Goal: Task Accomplishment & Management: Manage account settings

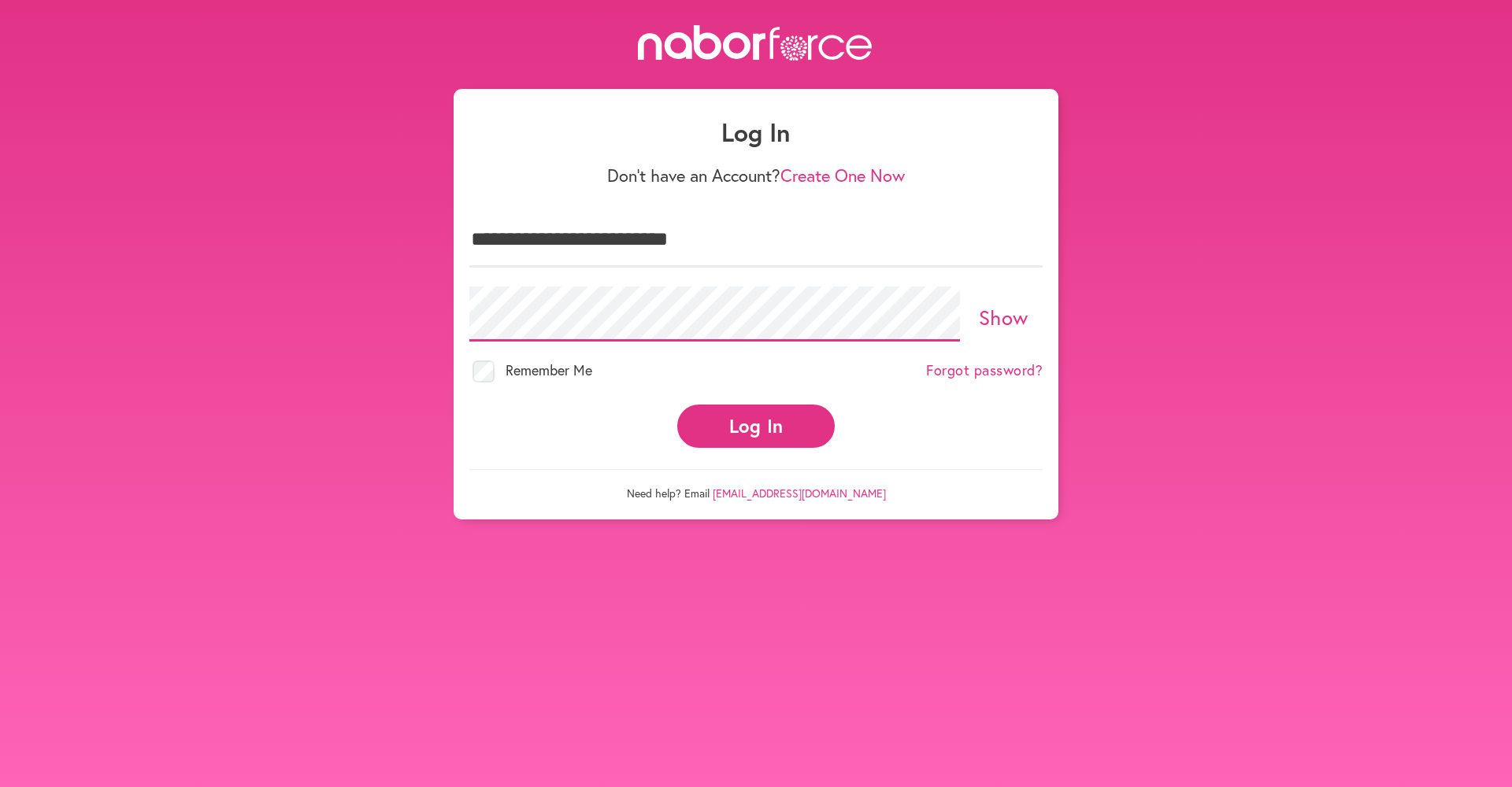
click at [756, 412] on button "Log In" at bounding box center [756, 426] width 158 height 43
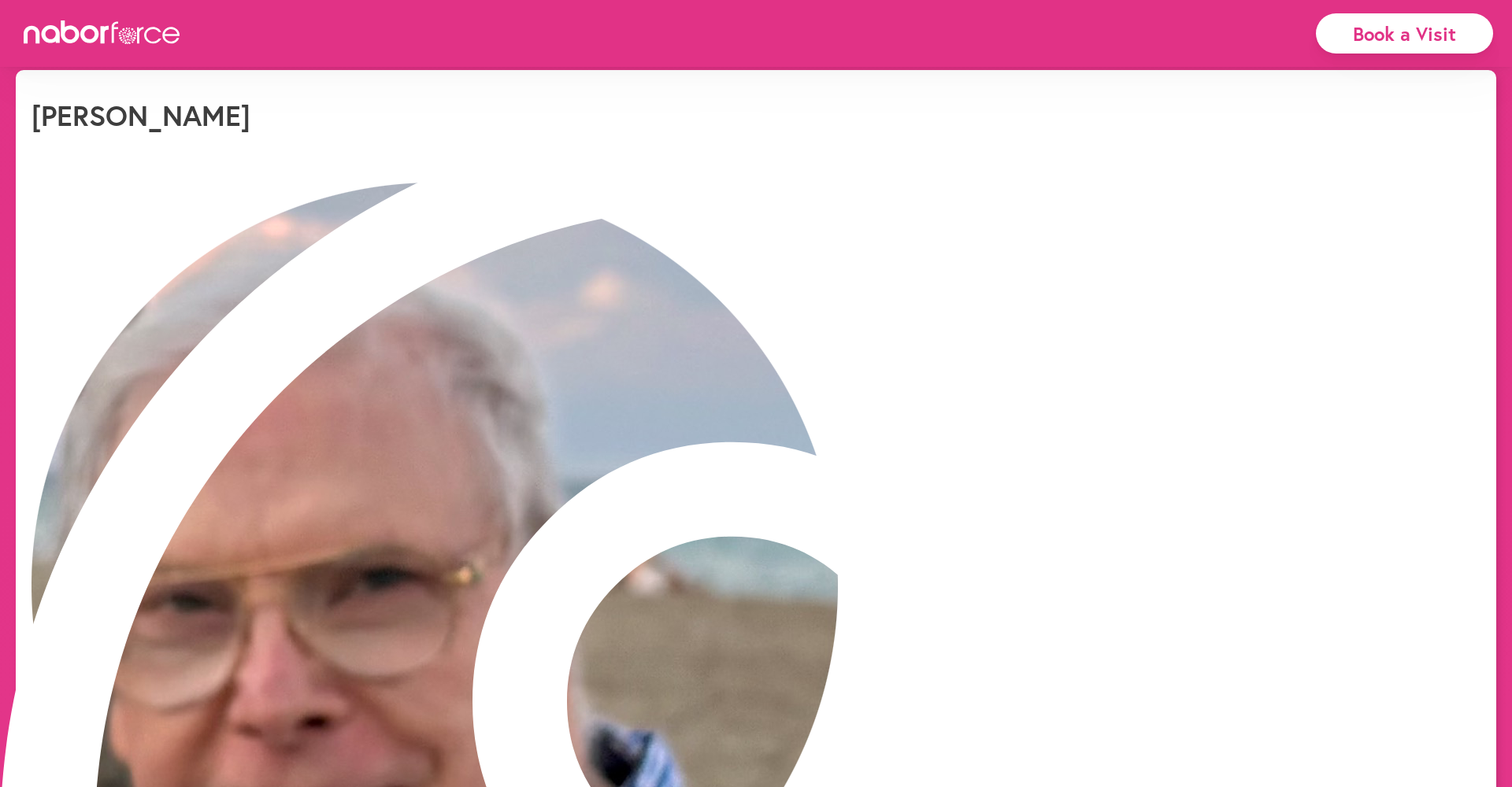
scroll to position [26, 0]
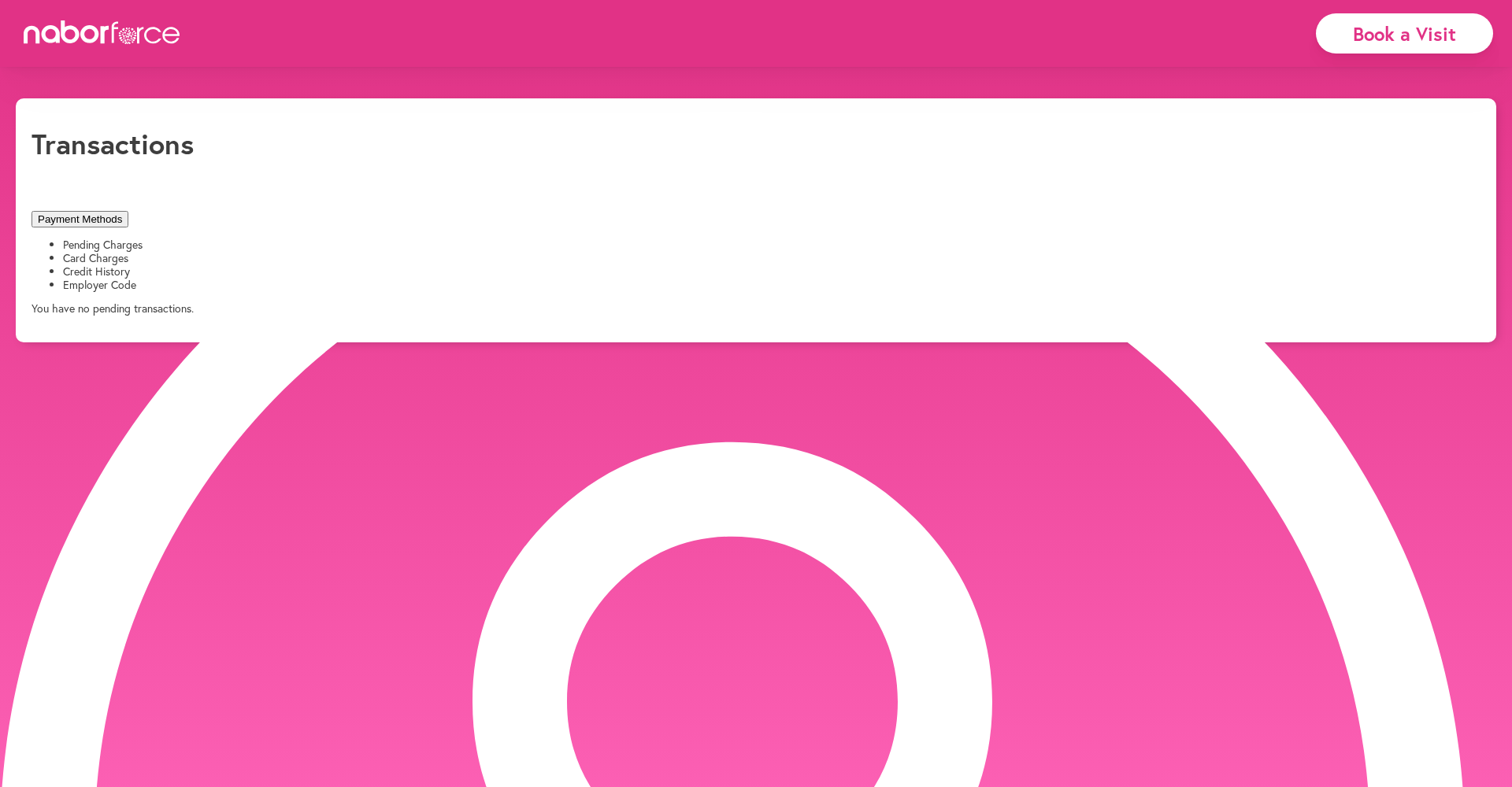
click at [313, 252] on li "Card Charges" at bounding box center [772, 258] width 1417 height 14
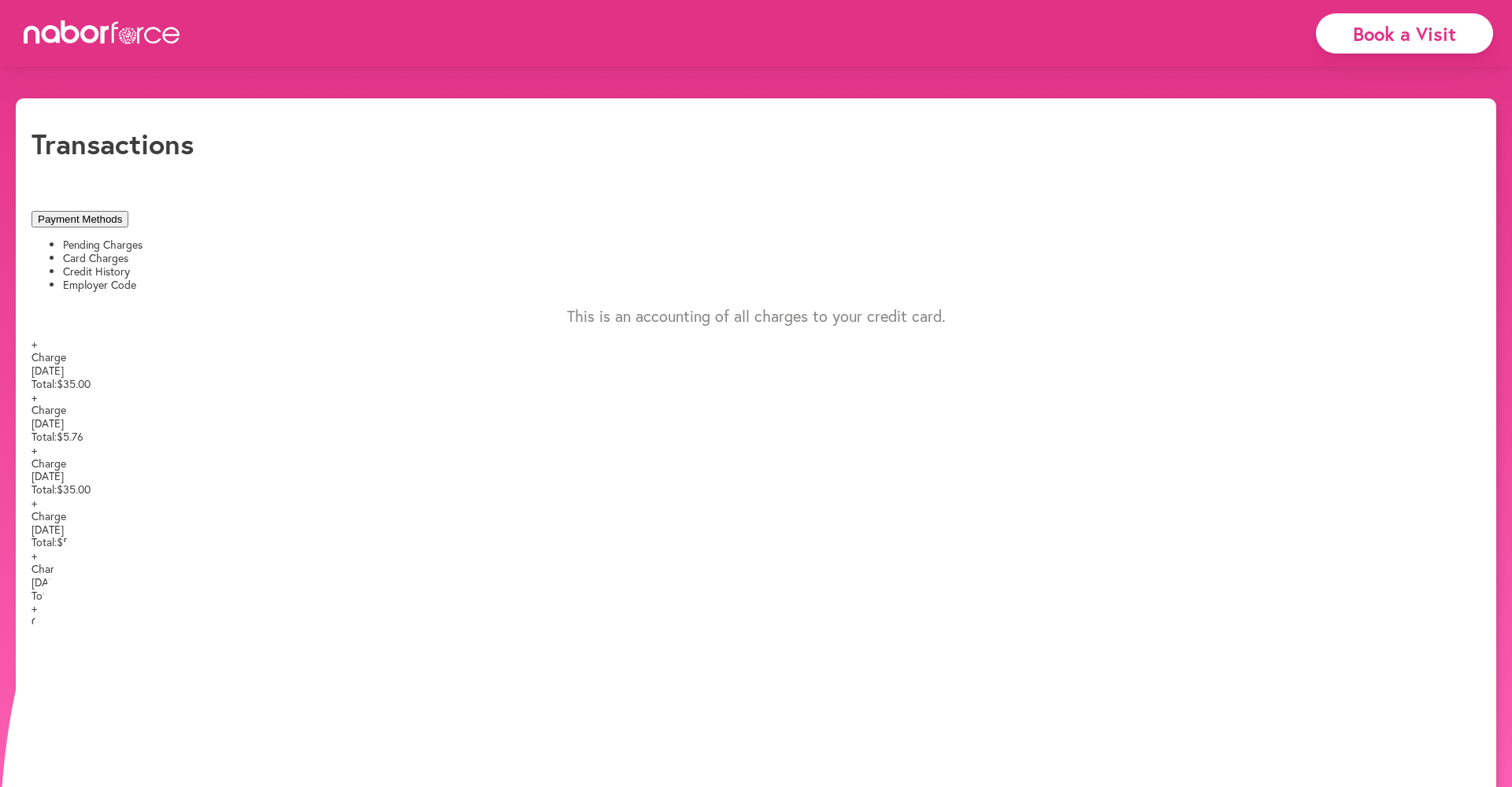
scroll to position [37, 0]
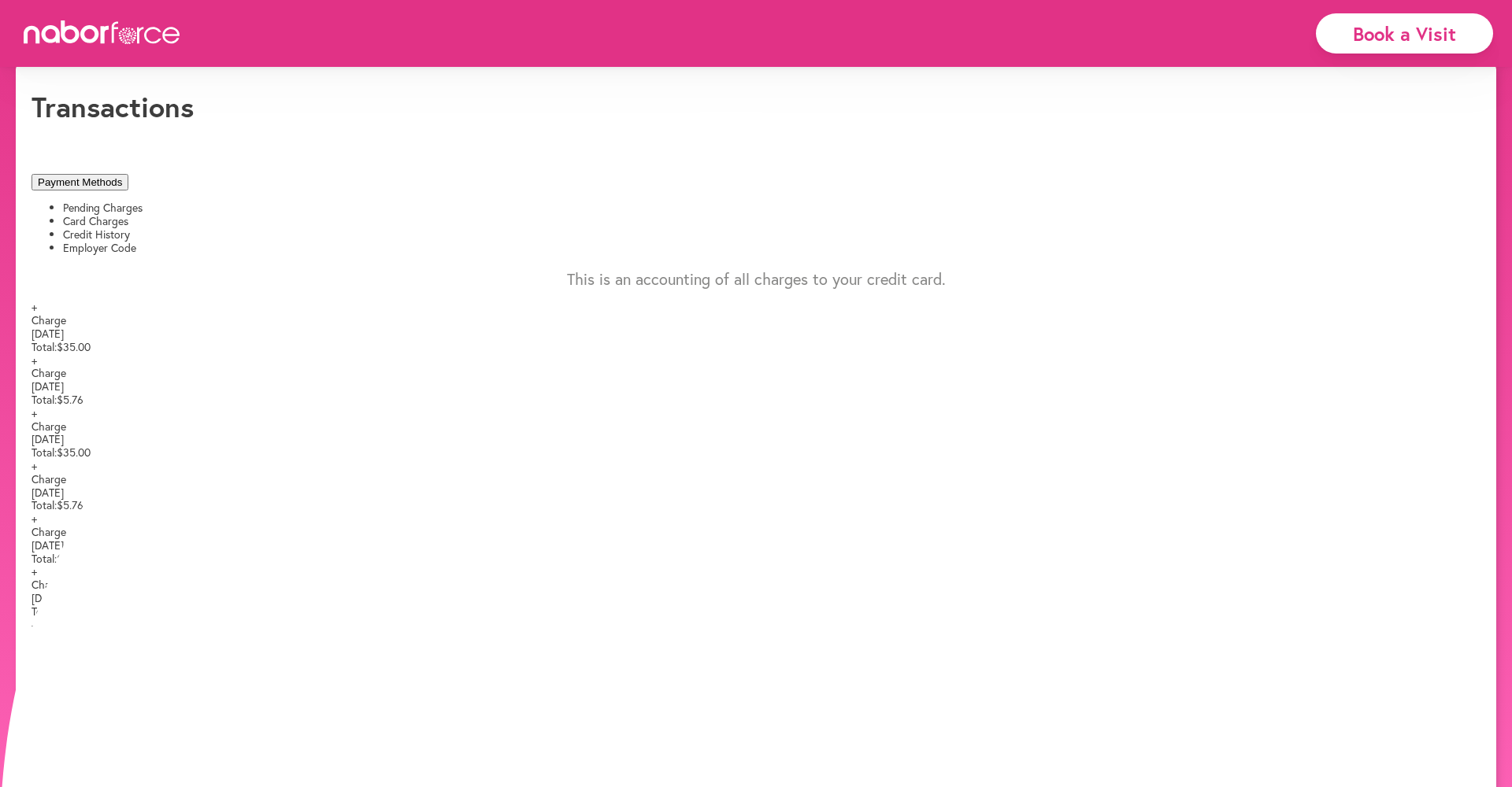
click at [37, 299] on span "+" at bounding box center [35, 306] width 5 height 15
click at [146, 202] on li "Pending Charges" at bounding box center [772, 208] width 1417 height 14
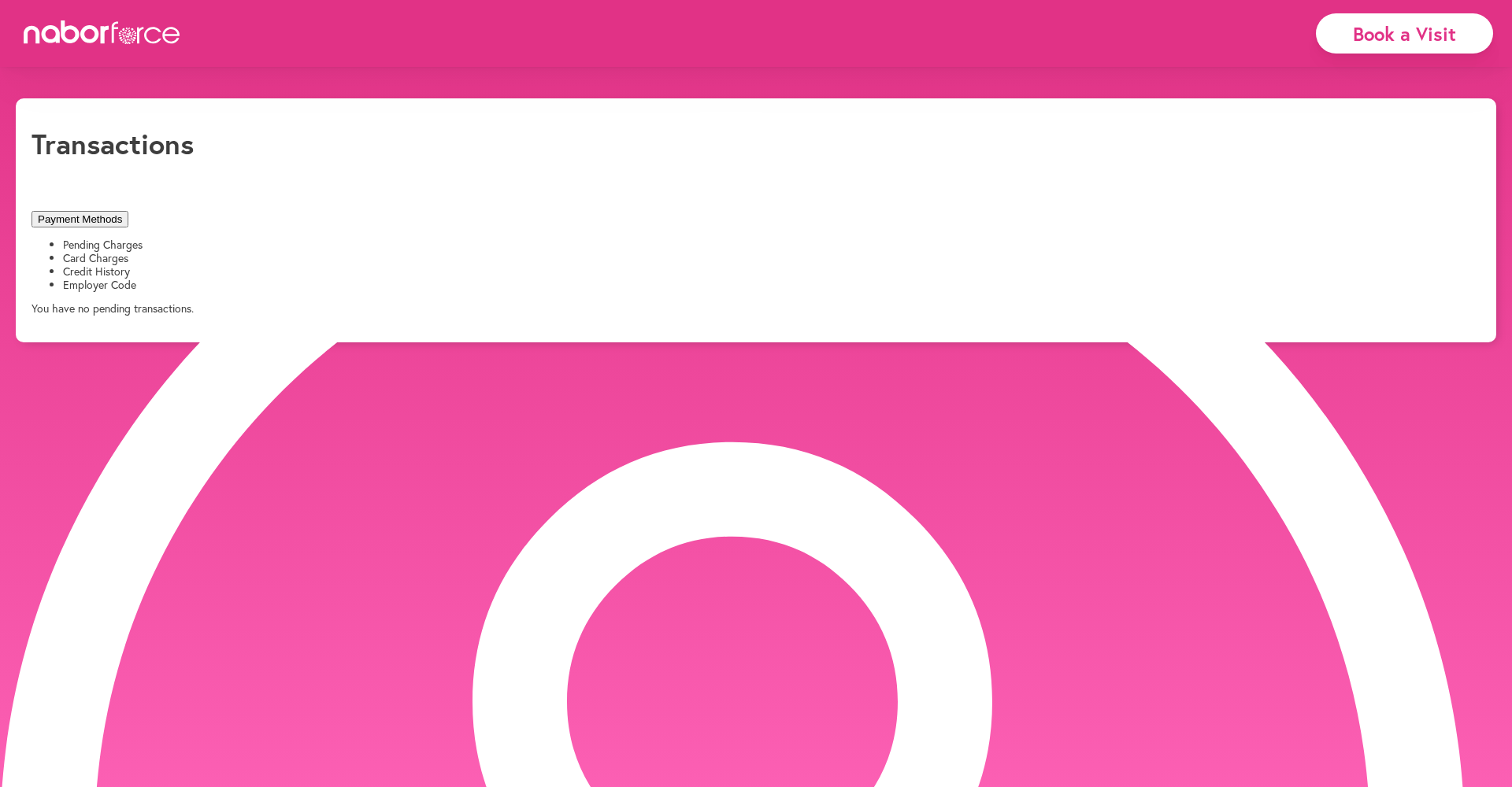
click at [446, 265] on li "Credit History" at bounding box center [772, 272] width 1417 height 14
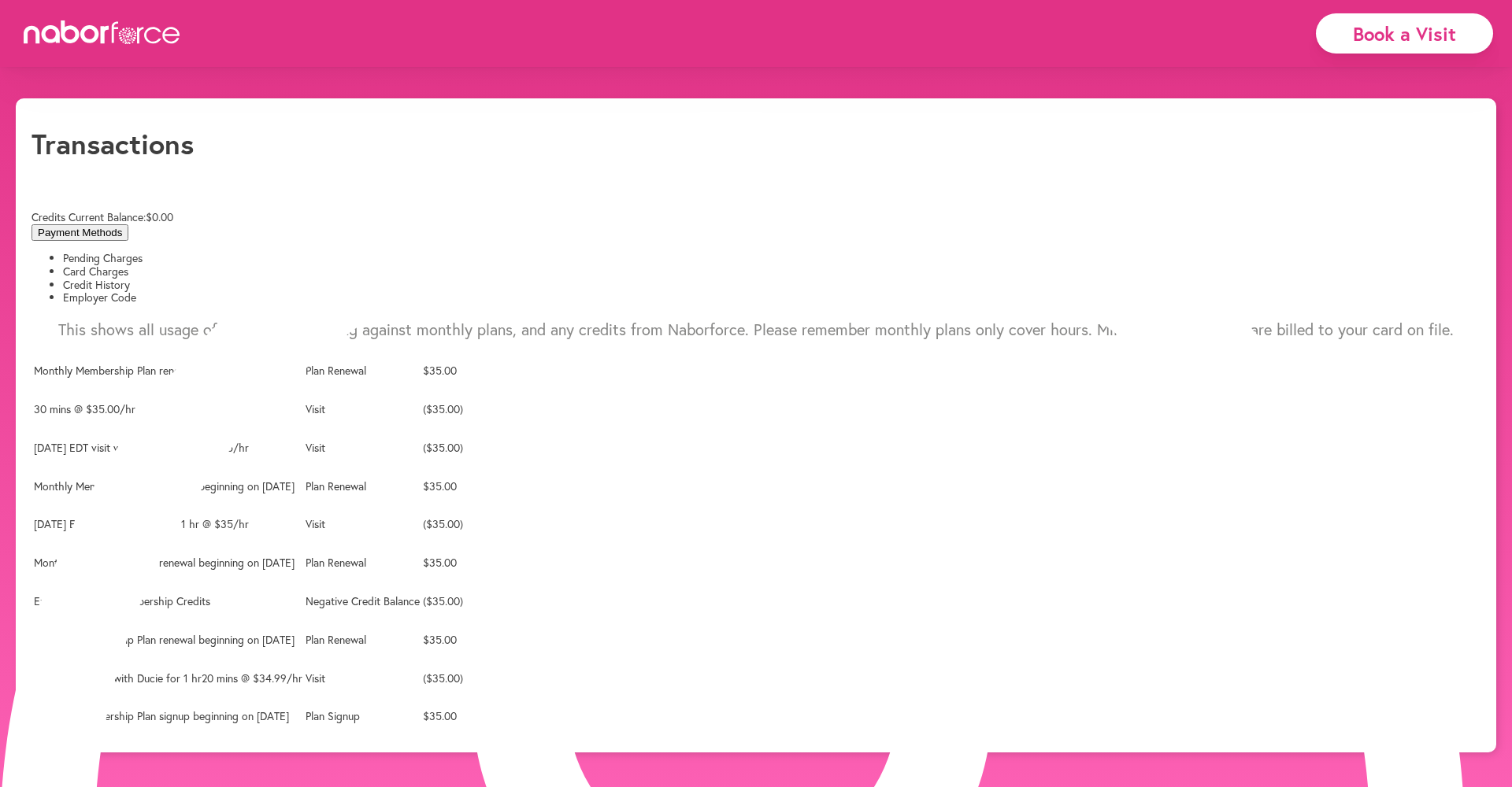
click at [304, 265] on li "Card Charges" at bounding box center [772, 272] width 1417 height 14
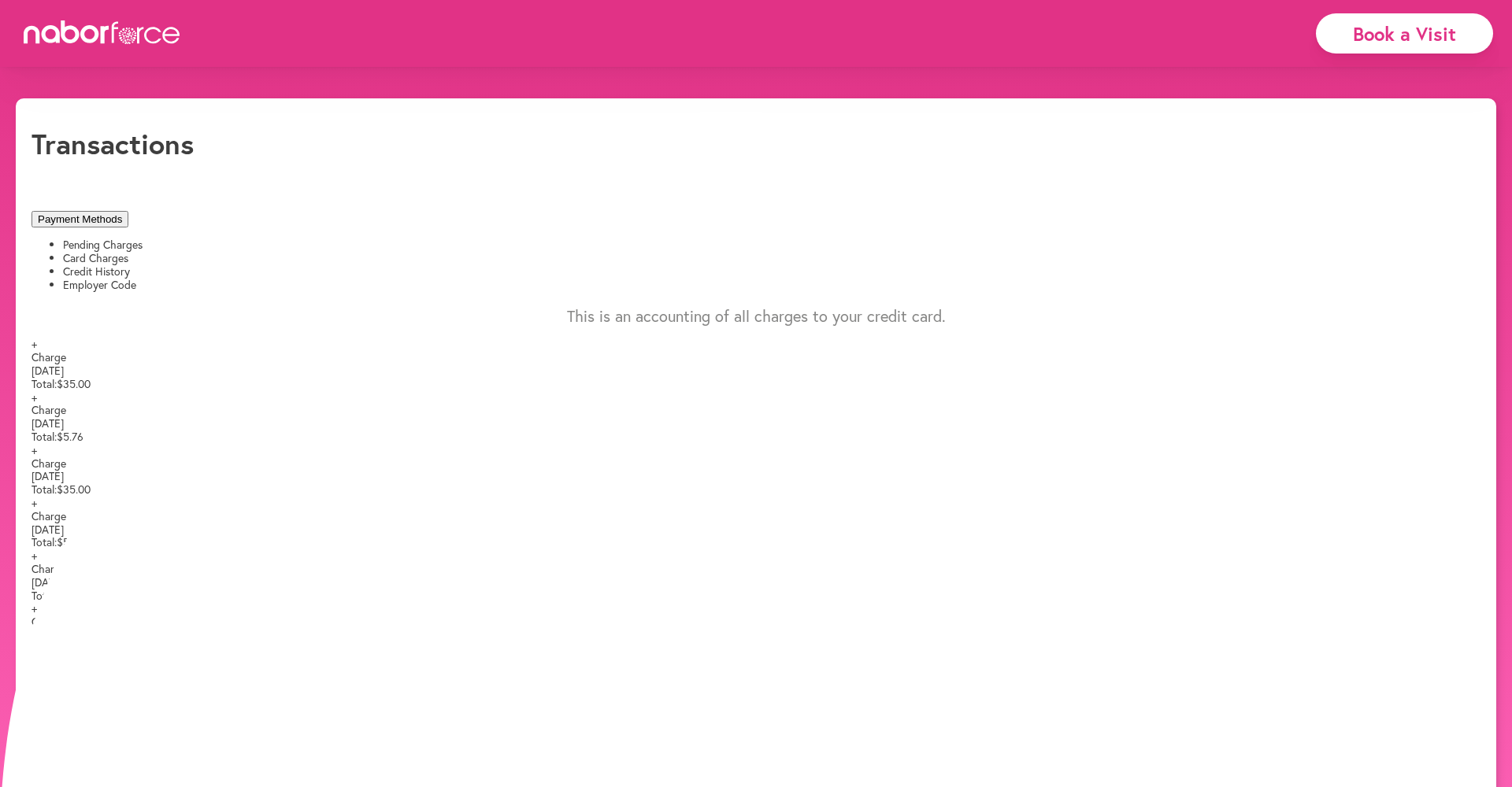
click at [37, 458] on span "+" at bounding box center [35, 450] width 5 height 15
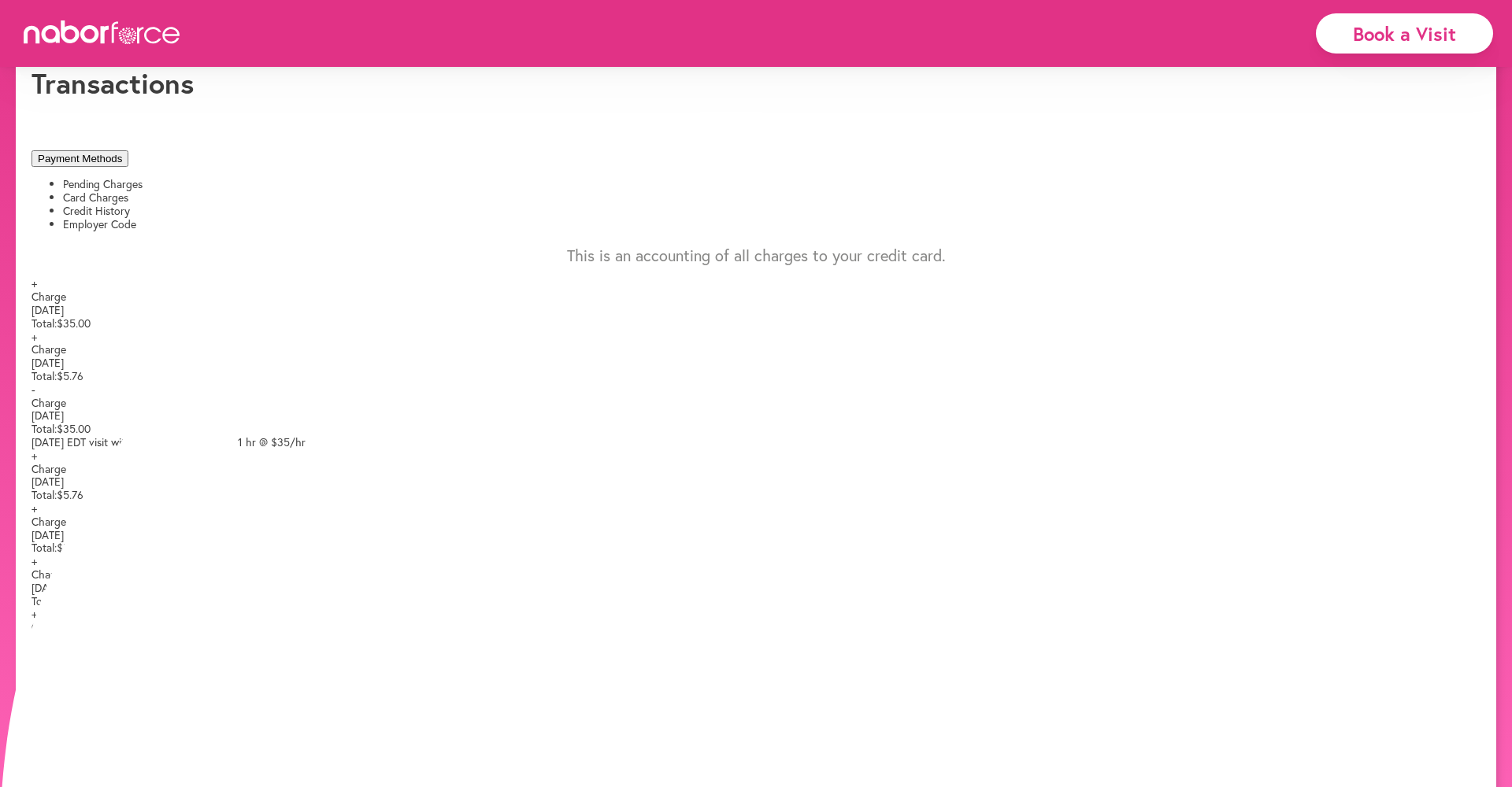
scroll to position [61, 0]
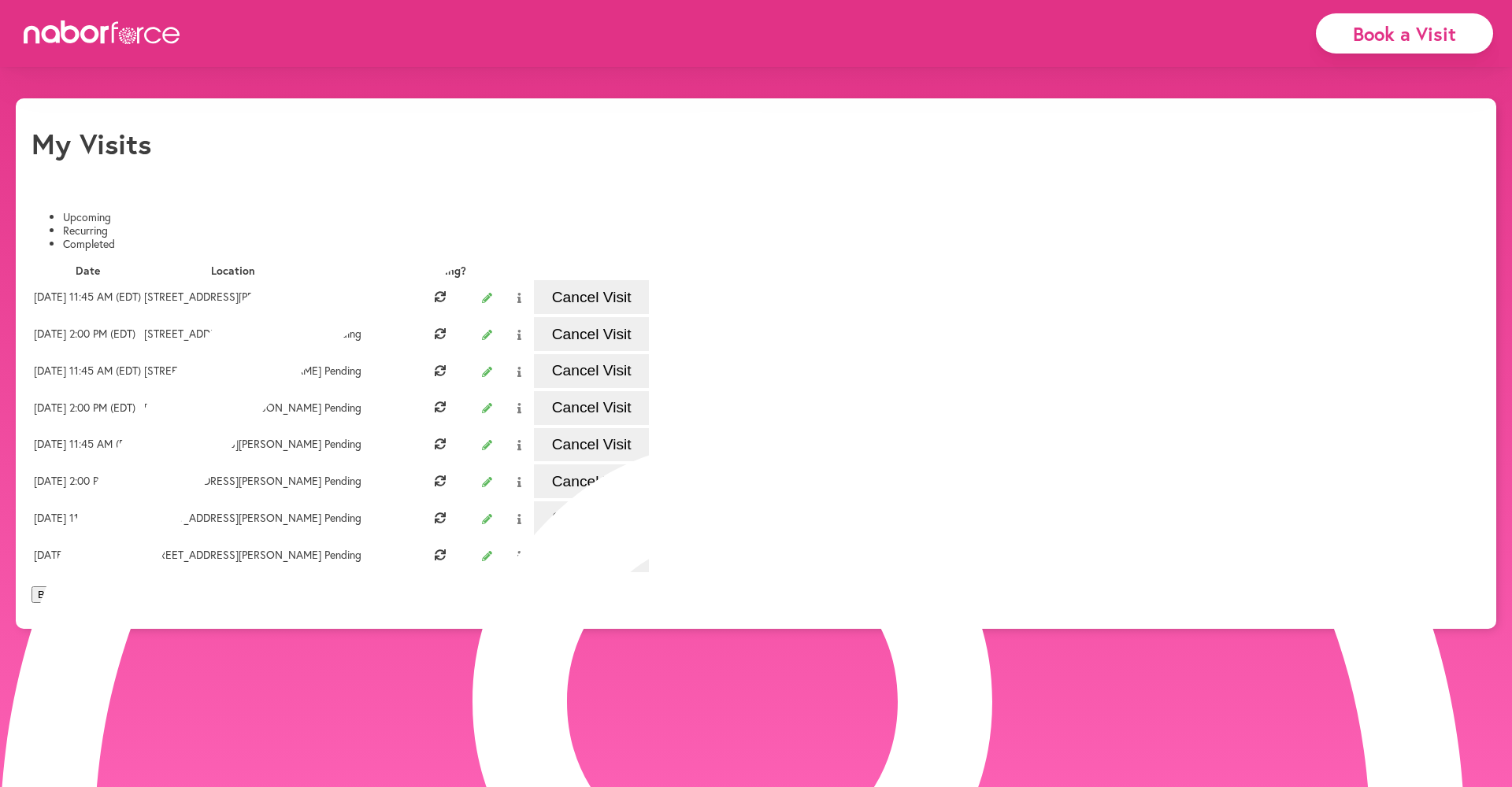
click at [110, 211] on li "Upcoming" at bounding box center [772, 217] width 1417 height 14
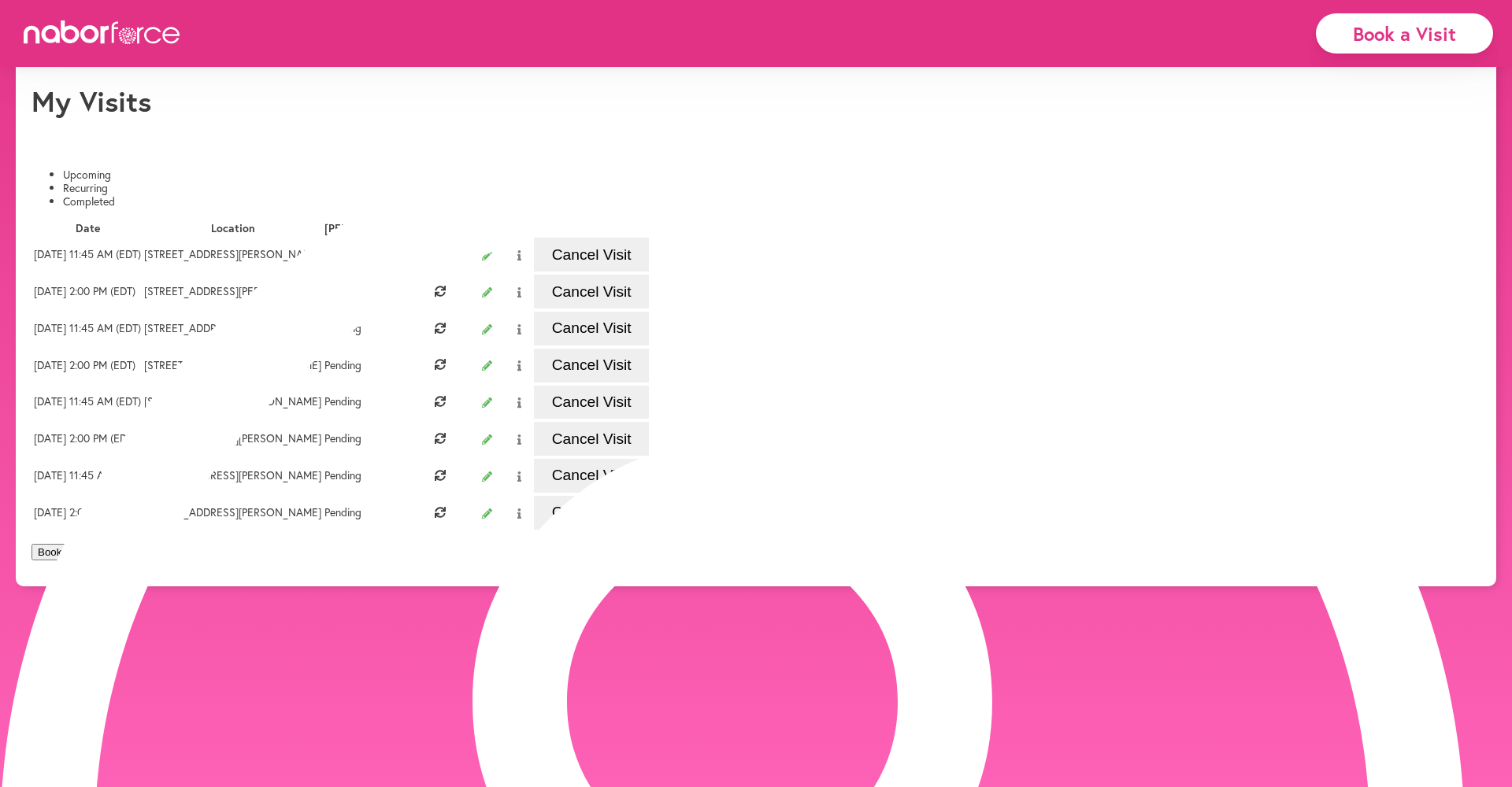
scroll to position [55, 0]
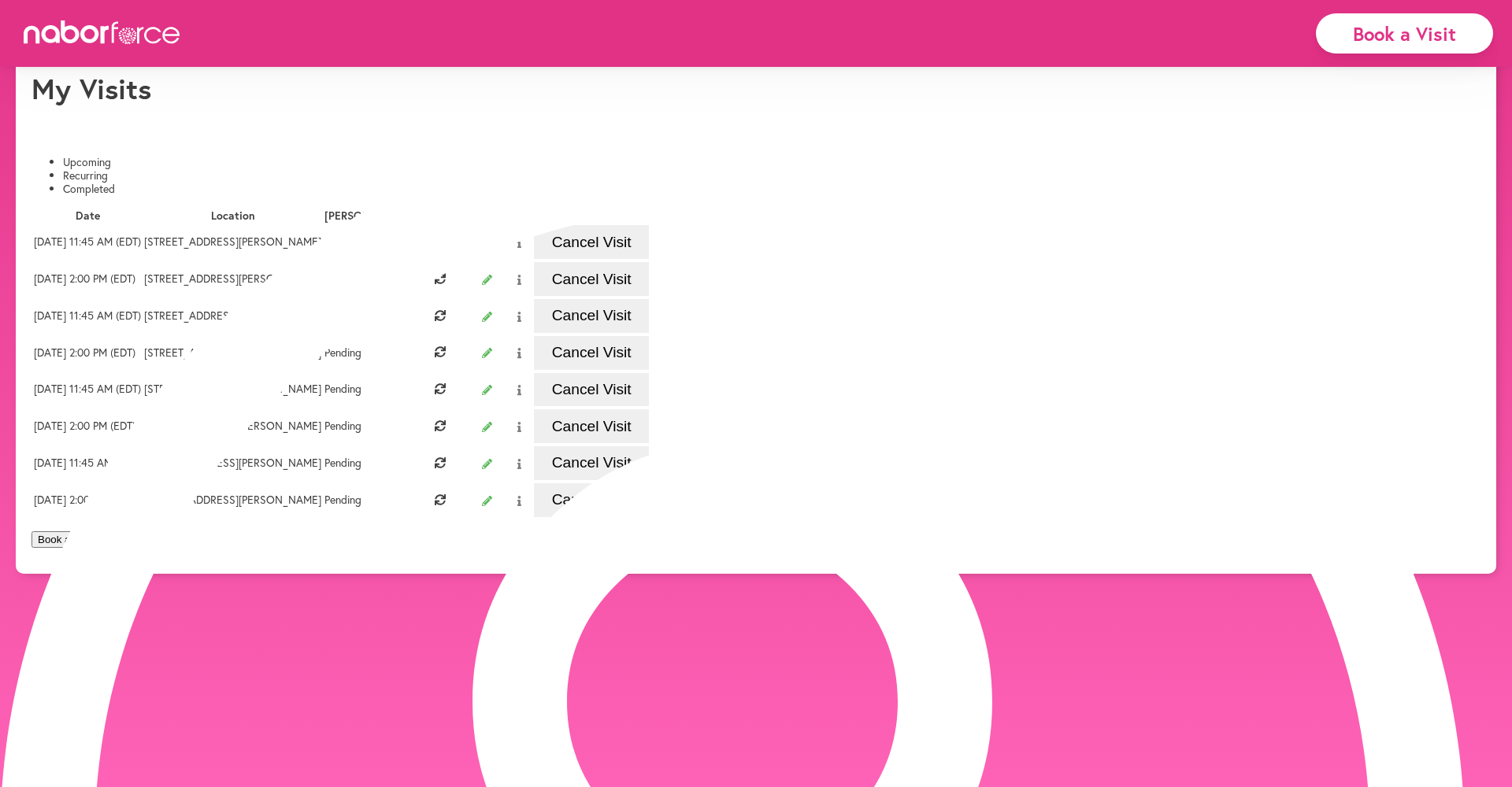
click at [648, 517] on button "Cancel Visit" at bounding box center [591, 500] width 115 height 34
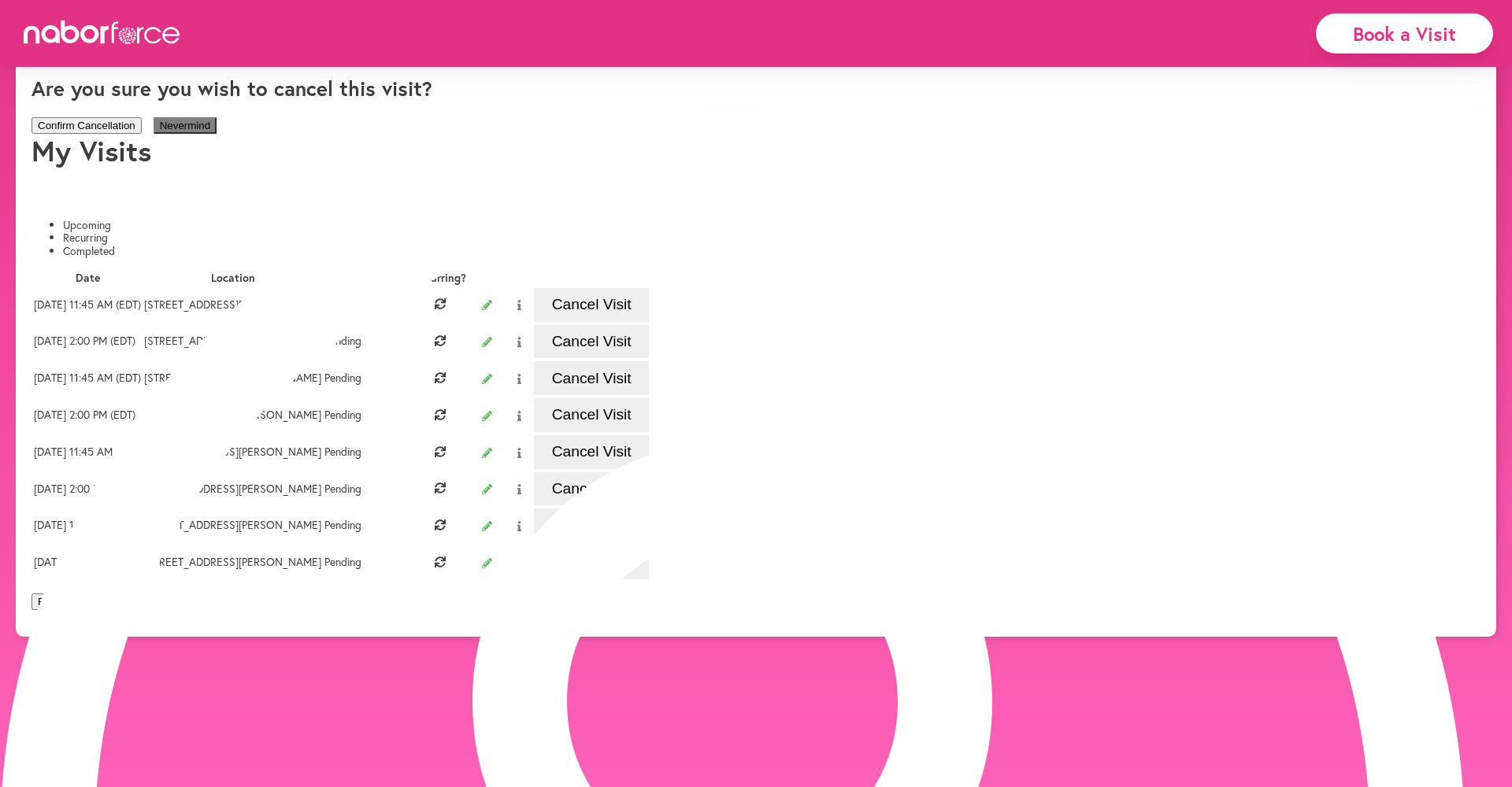
click at [141, 134] on button "Confirm Cancellation" at bounding box center [87, 126] width 110 height 16
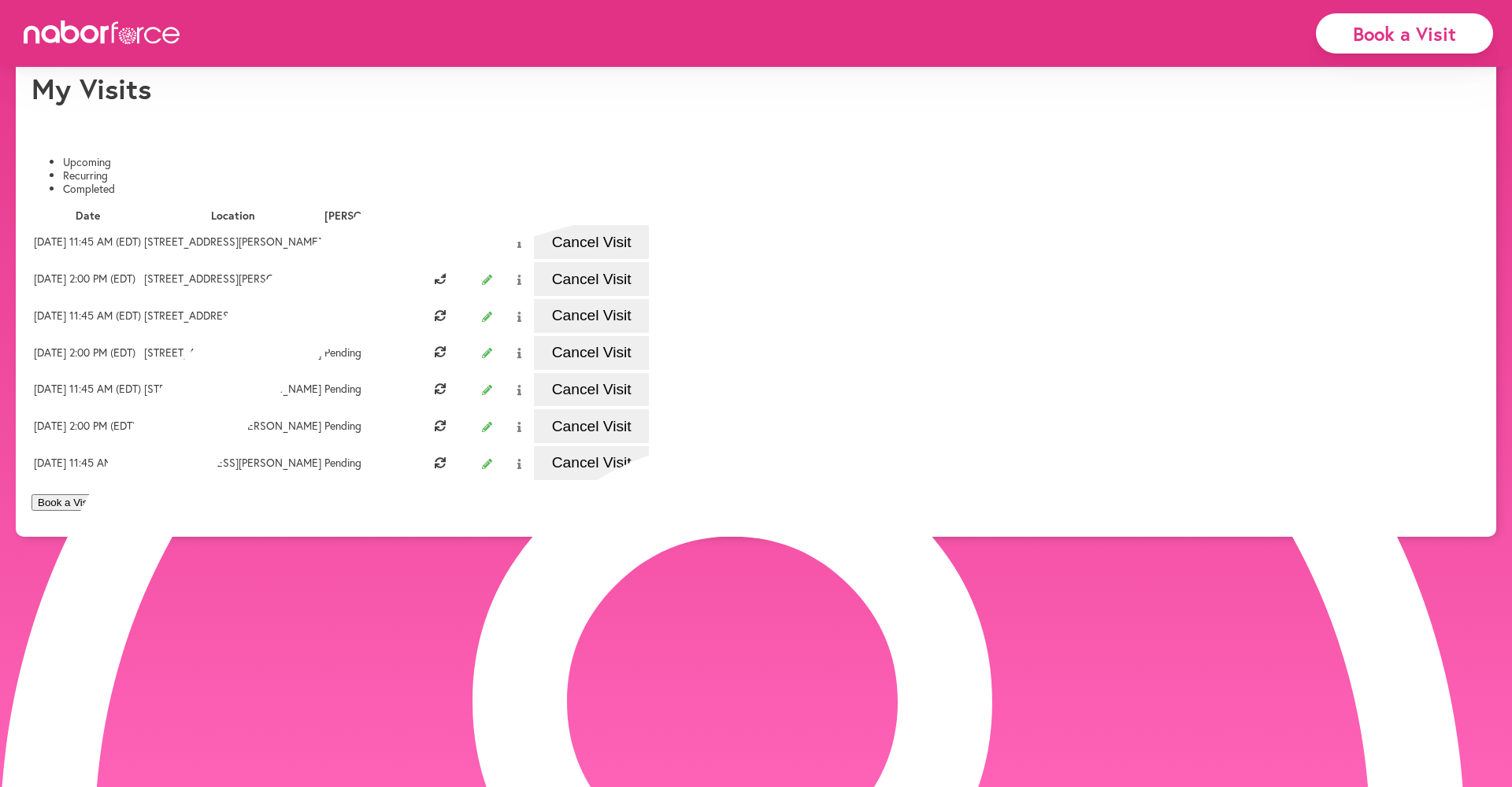
click at [648, 481] on button "Cancel Visit" at bounding box center [591, 463] width 115 height 34
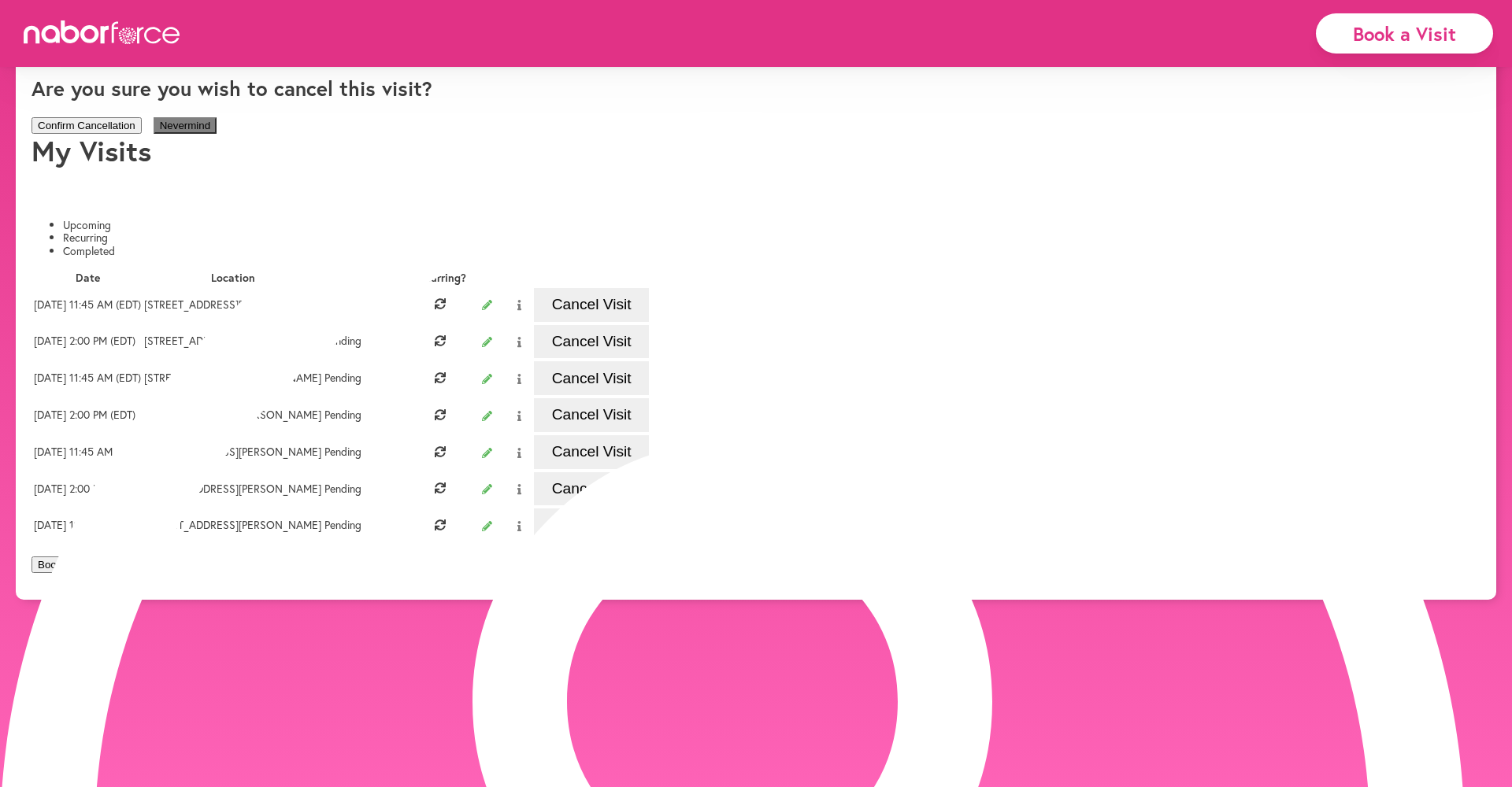
click at [141, 134] on button "Confirm Cancellation" at bounding box center [87, 126] width 110 height 16
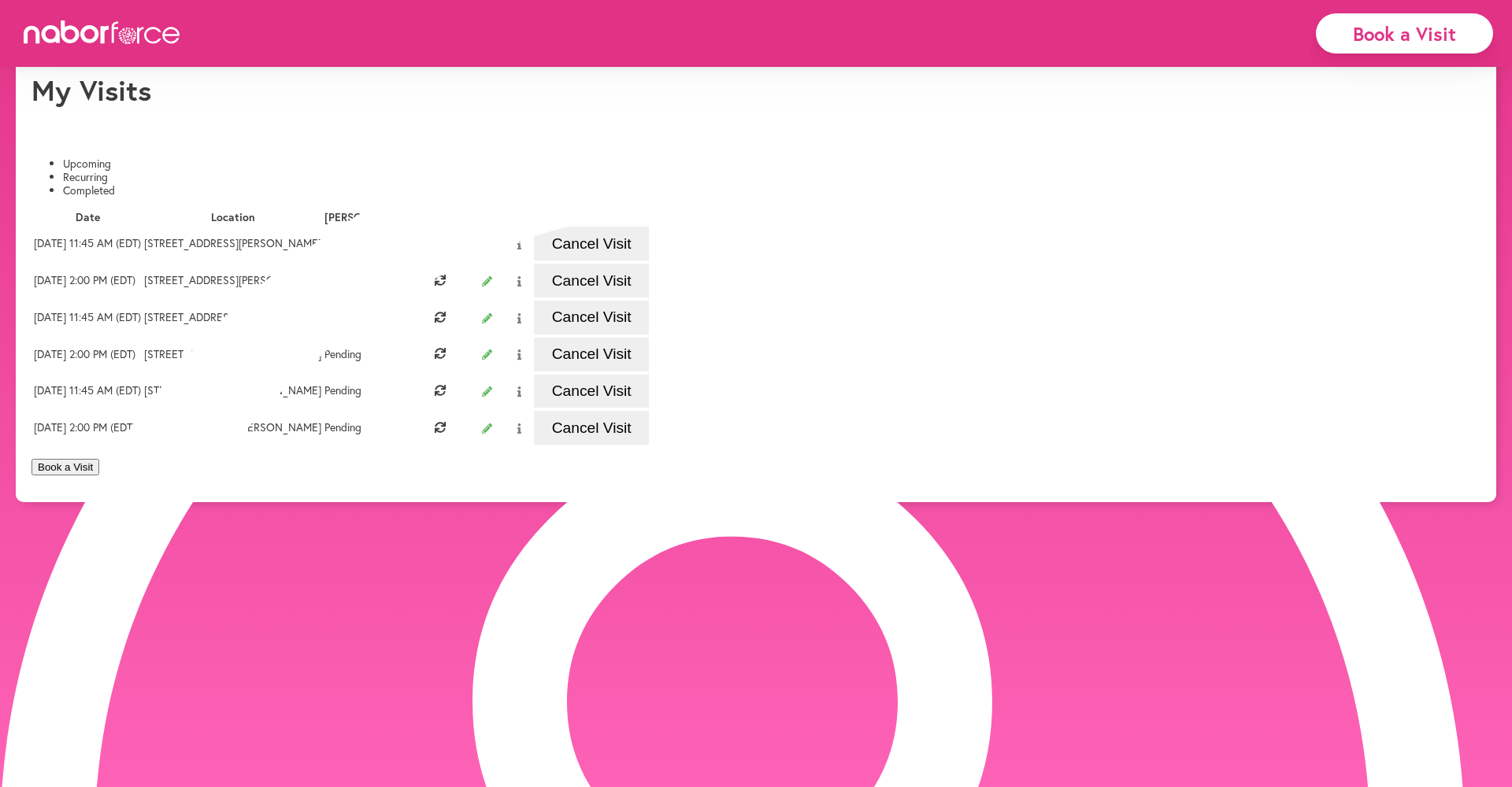
scroll to position [54, 0]
